Goal: Information Seeking & Learning: Learn about a topic

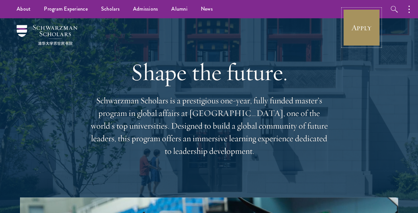
click at [363, 29] on link "Apply" at bounding box center [361, 27] width 37 height 37
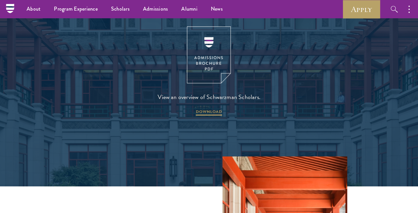
scroll to position [835, 0]
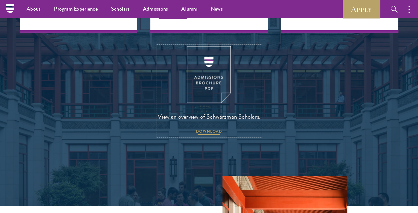
click at [205, 129] on span "DOWNLOAD" at bounding box center [209, 133] width 26 height 8
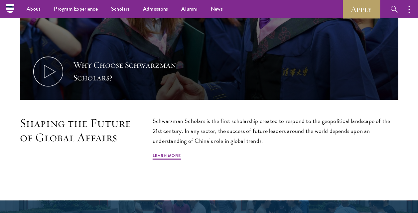
scroll to position [6, 0]
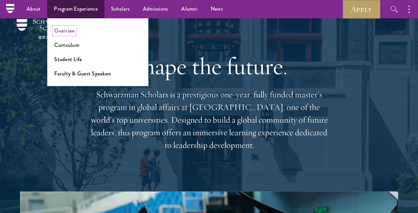
click at [66, 29] on link "Overview" at bounding box center [64, 31] width 21 height 8
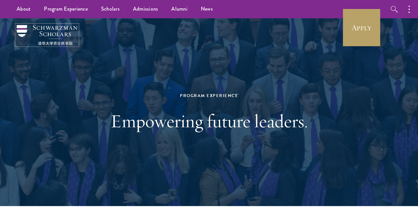
click at [24, 31] on img at bounding box center [47, 35] width 61 height 20
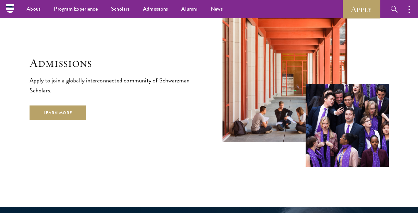
scroll to position [1040, 0]
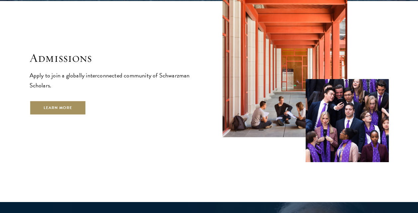
click at [72, 102] on link "Learn More" at bounding box center [58, 108] width 57 height 15
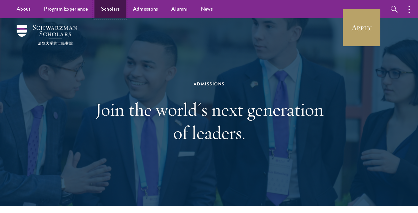
click at [113, 9] on link "Scholars" at bounding box center [111, 9] width 32 height 18
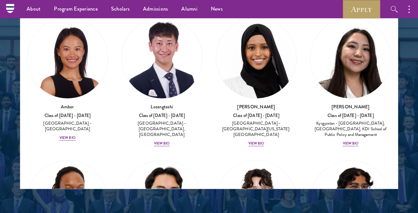
scroll to position [845, 0]
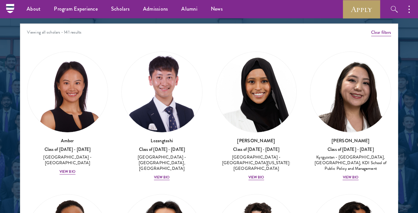
click at [418, 91] on div at bounding box center [209, 57] width 418 height 411
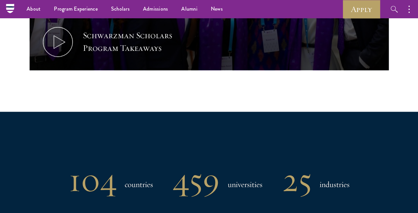
scroll to position [0, 0]
